Goal: Information Seeking & Learning: Find contact information

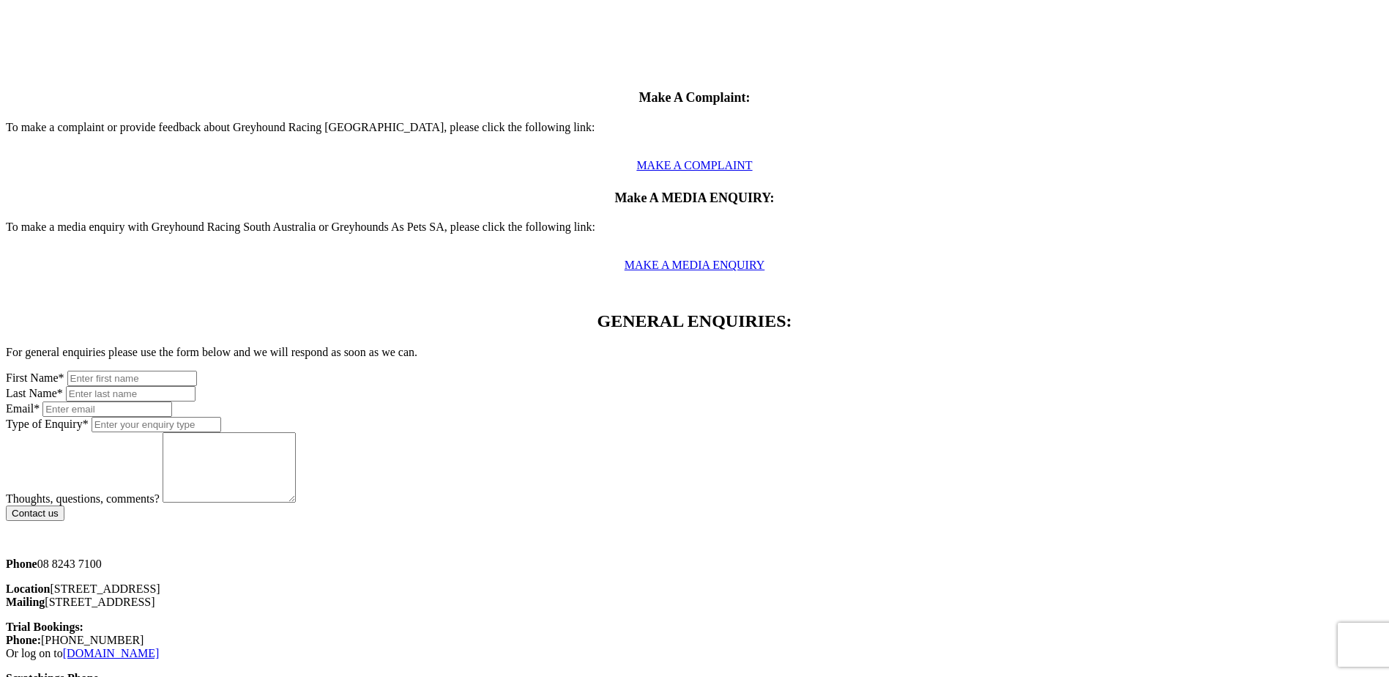
scroll to position [659, 0]
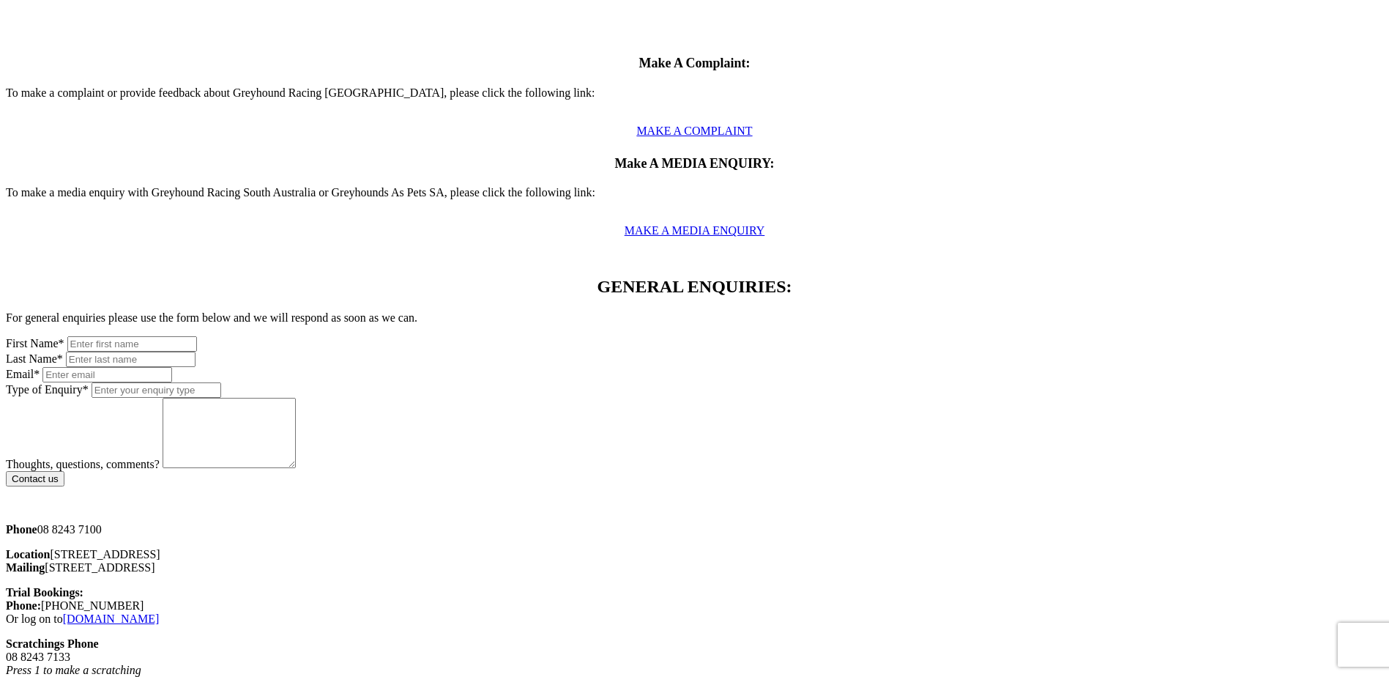
drag, startPoint x: 327, startPoint y: 284, endPoint x: 267, endPoint y: 291, distance: 60.5
click at [267, 523] on div "Phone [PHONE_NUMBER] Location [STREET_ADDRESS]" at bounding box center [694, 548] width 1377 height 51
click at [272, 523] on p "Phone [PHONE_NUMBER]" at bounding box center [694, 529] width 1377 height 13
drag, startPoint x: 268, startPoint y: 286, endPoint x: 335, endPoint y: 281, distance: 67.6
click at [335, 523] on p "Phone [PHONE_NUMBER]" at bounding box center [694, 529] width 1377 height 13
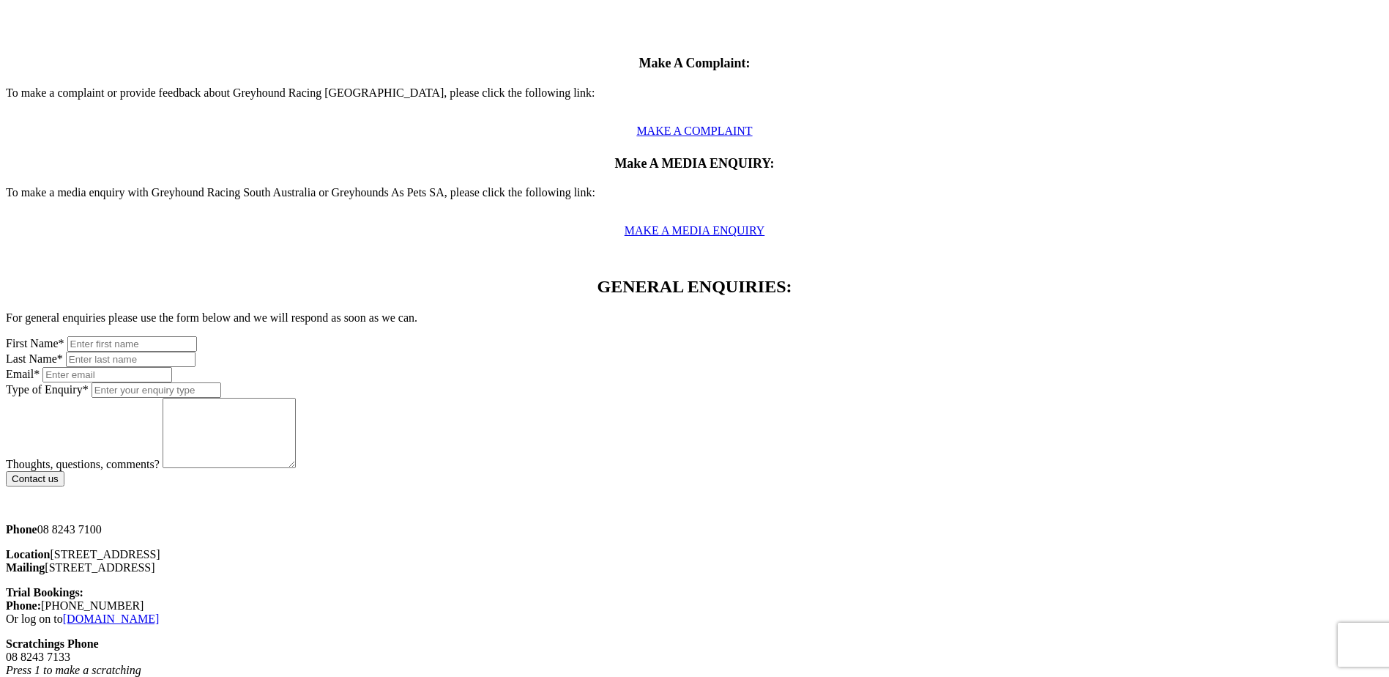
copy p "08 8243 7100"
drag, startPoint x: 1066, startPoint y: 308, endPoint x: 760, endPoint y: 147, distance: 345.9
drag, startPoint x: 282, startPoint y: 308, endPoint x: 274, endPoint y: 323, distance: 17.4
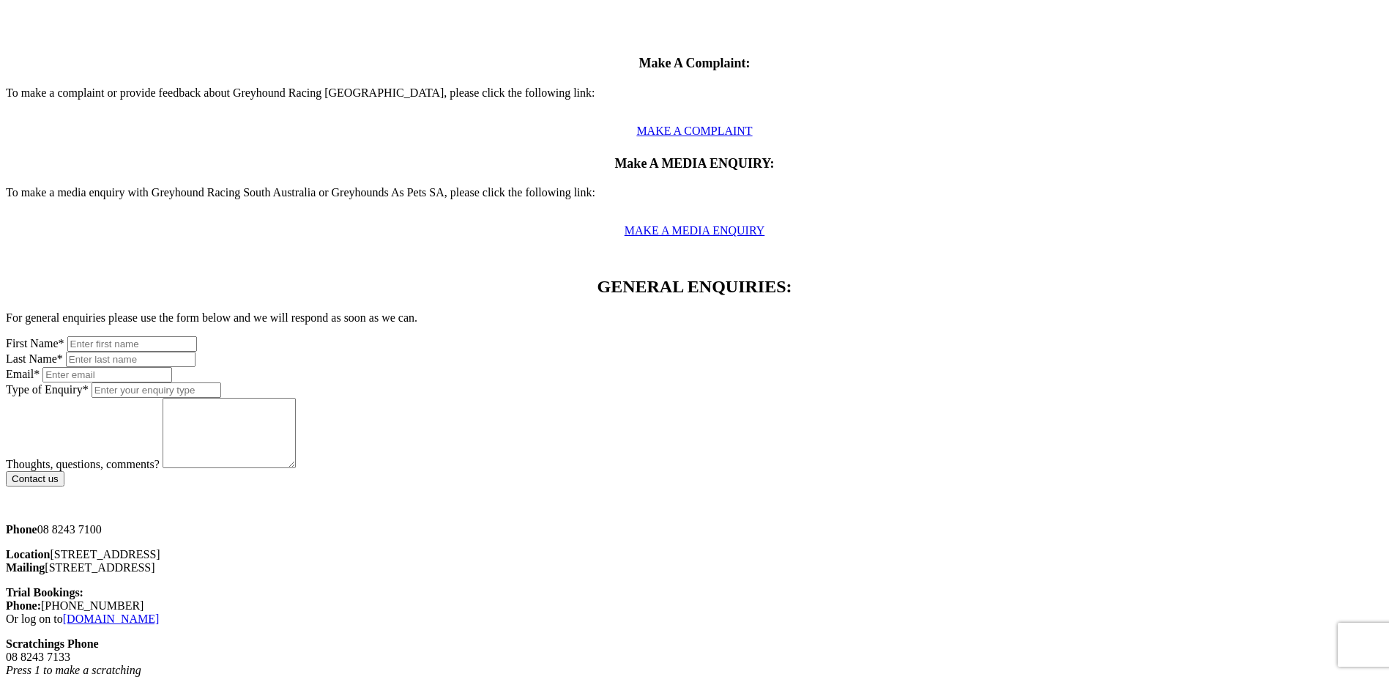
click at [274, 548] on p "Location [STREET_ADDRESS] Mailing [STREET_ADDRESS]" at bounding box center [694, 561] width 1377 height 26
copy p "[STREET_ADDRESS]"
drag, startPoint x: 329, startPoint y: 326, endPoint x: 353, endPoint y: 320, distance: 24.9
click at [329, 548] on p "Location [STREET_ADDRESS] Mailing [STREET_ADDRESS]" at bounding box center [694, 561] width 1377 height 26
drag, startPoint x: 357, startPoint y: 308, endPoint x: 295, endPoint y: 310, distance: 62.3
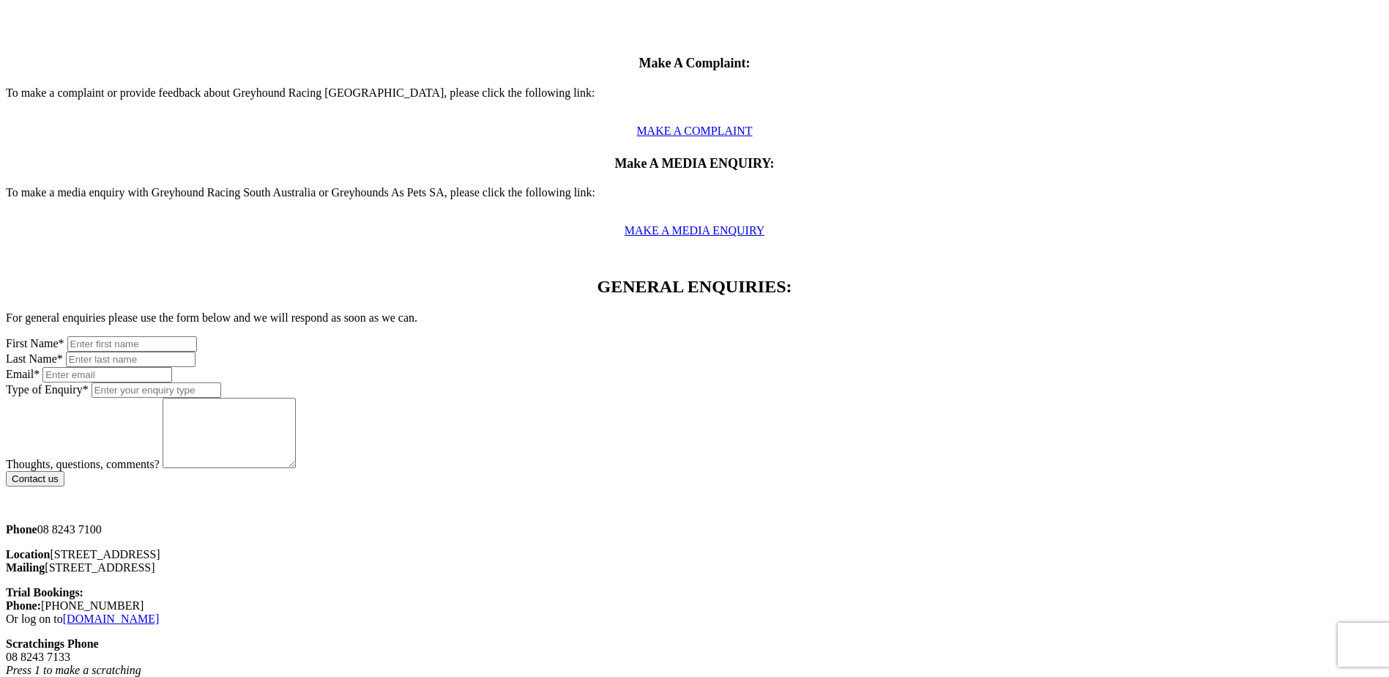
click at [295, 548] on p "Location 55 Cardigan Street, Angle Park SA 5010 Mailing PO Box 2352 Regency Par…" at bounding box center [694, 561] width 1377 height 26
click at [301, 548] on p "Location 55 Cardigan Street, Angle Park SA 5010 Mailing PO Box 2352 Regency Par…" at bounding box center [694, 561] width 1377 height 26
drag, startPoint x: 276, startPoint y: 335, endPoint x: 332, endPoint y: 335, distance: 55.7
click at [332, 548] on p "Location 55 Cardigan Street, Angle Park SA 5010 Mailing PO Box 2352 Regency Par…" at bounding box center [694, 561] width 1377 height 26
copy p "PO Box 2352"
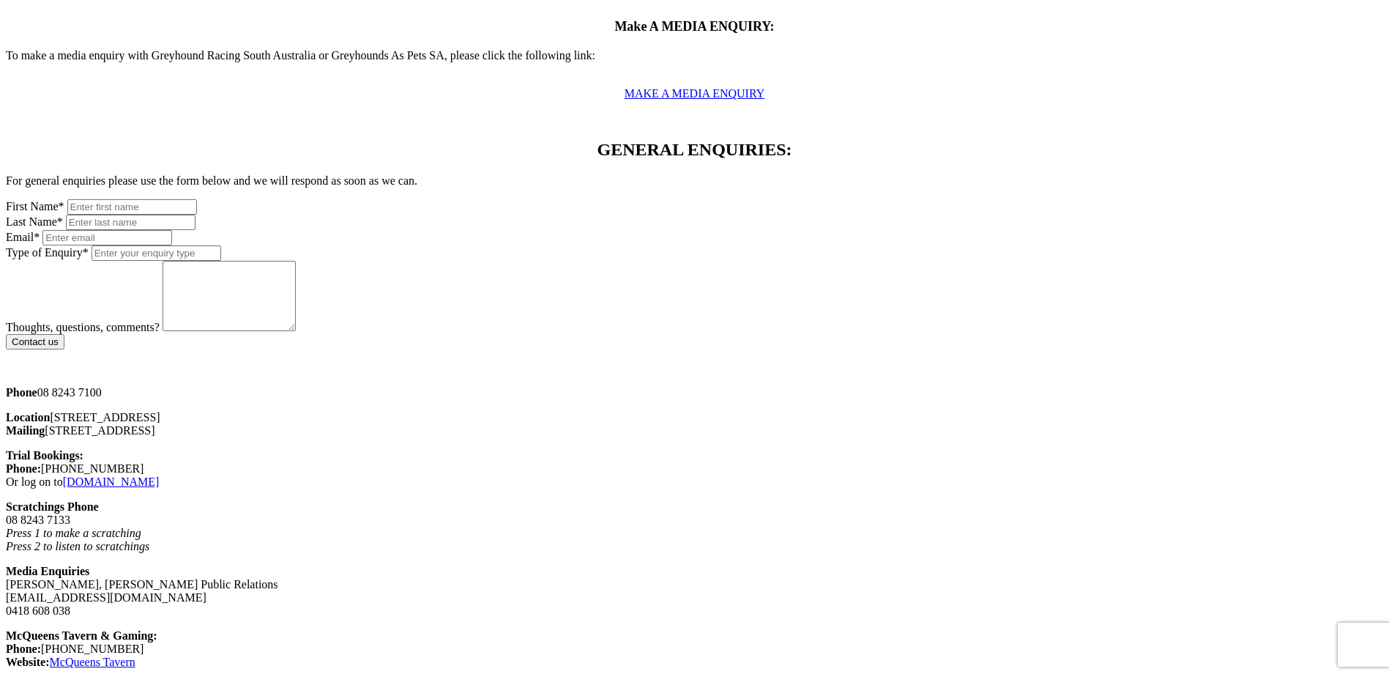
scroll to position [805, 0]
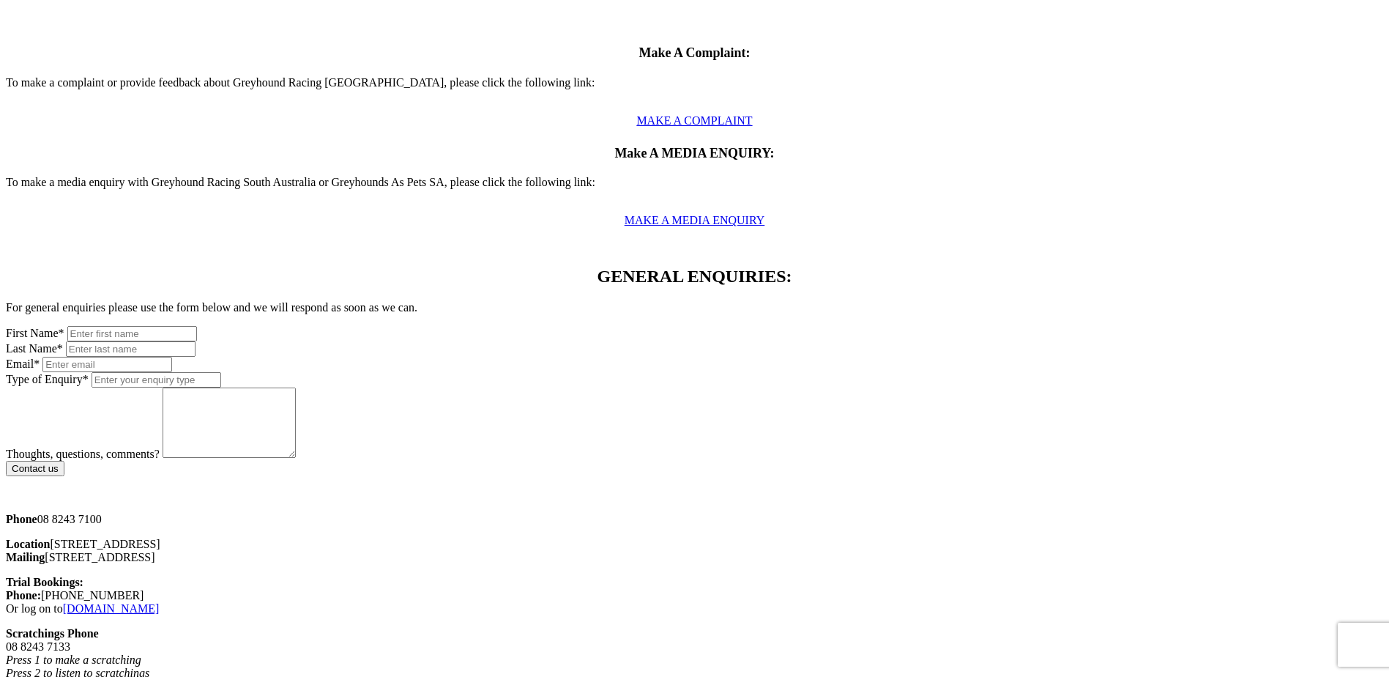
scroll to position [659, 0]
